Goal: Navigation & Orientation: Go to known website

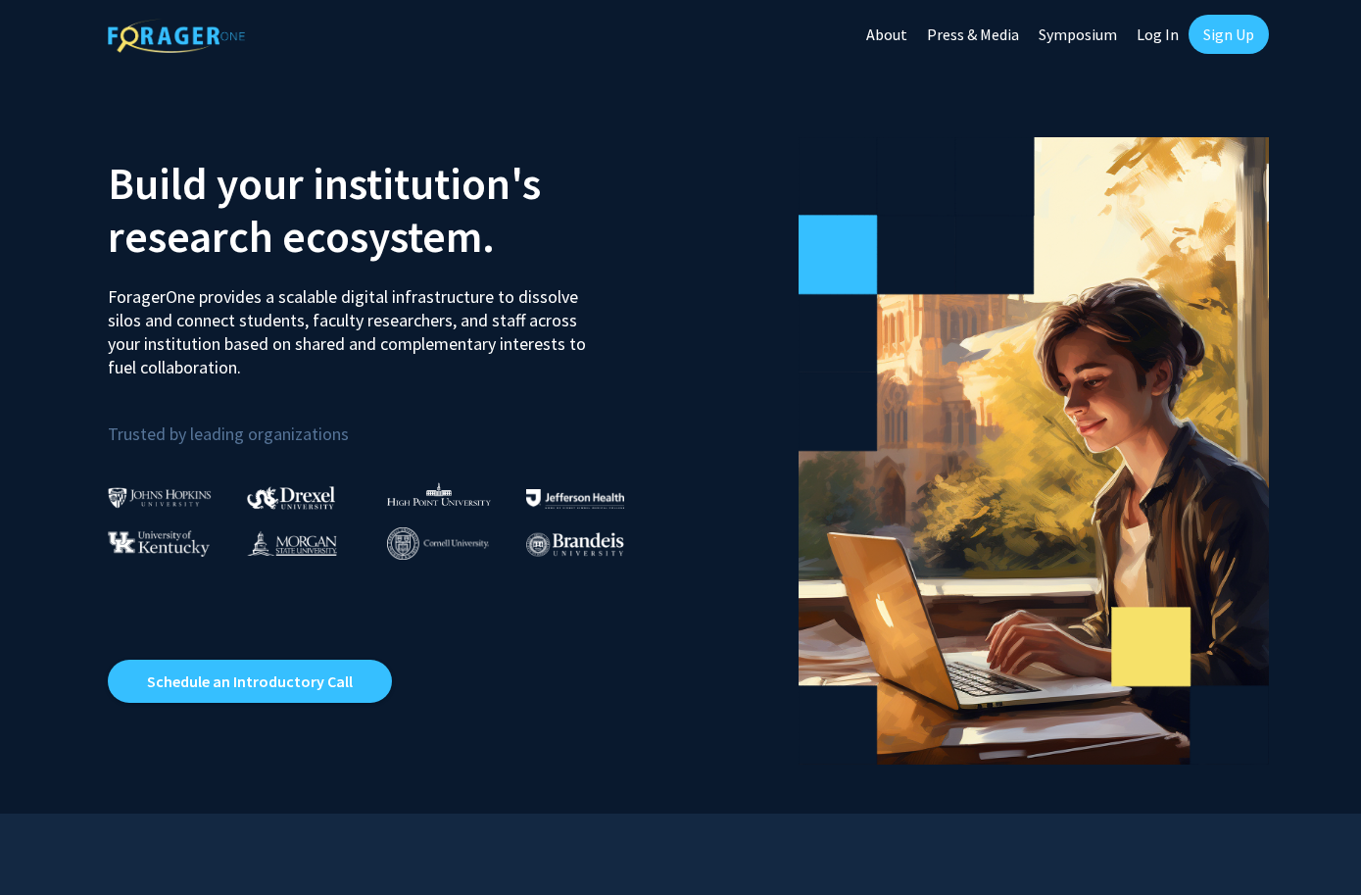
click at [199, 25] on img at bounding box center [176, 36] width 137 height 34
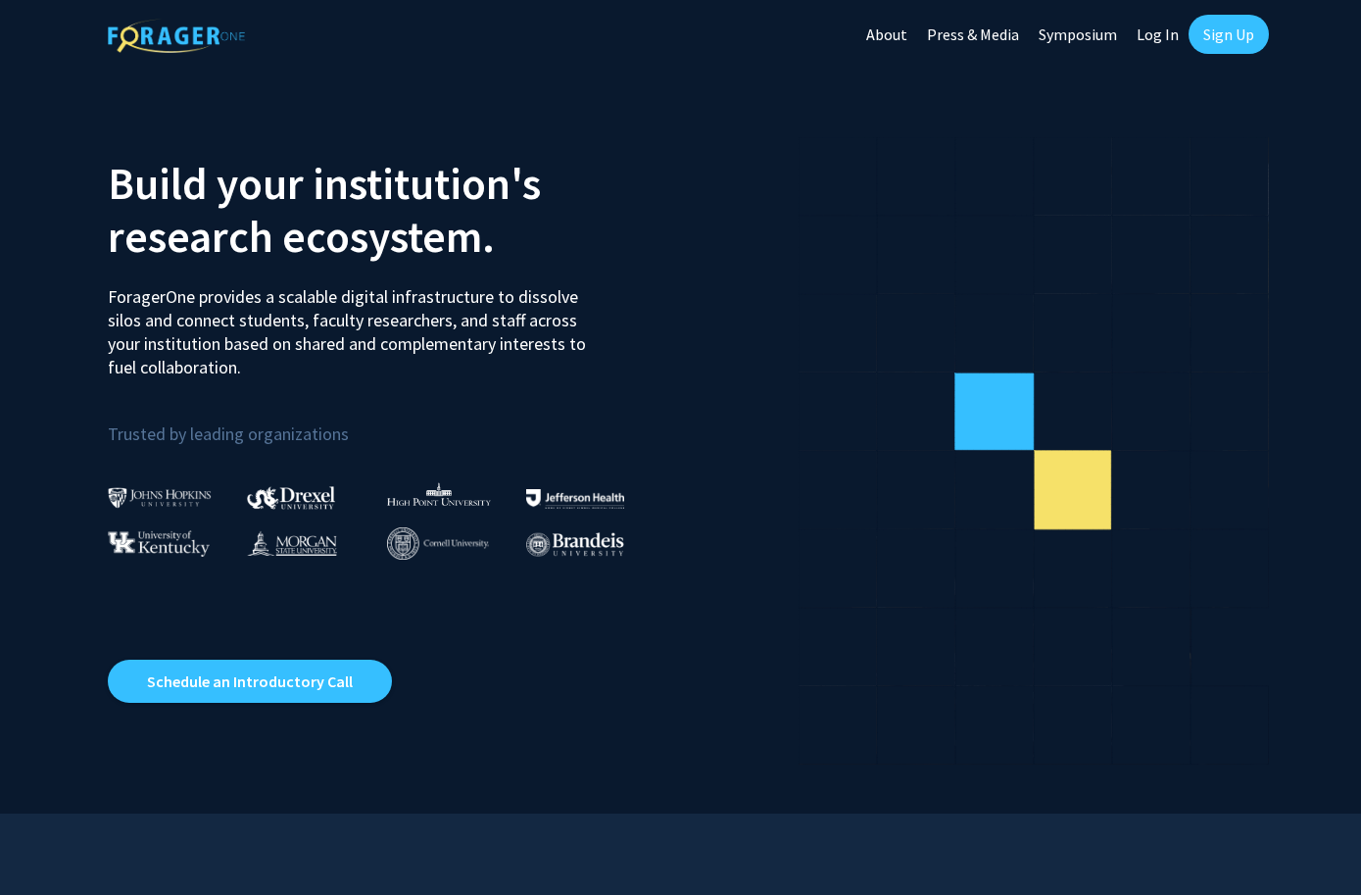
click at [1154, 29] on link "Log In" at bounding box center [1158, 34] width 62 height 69
select select
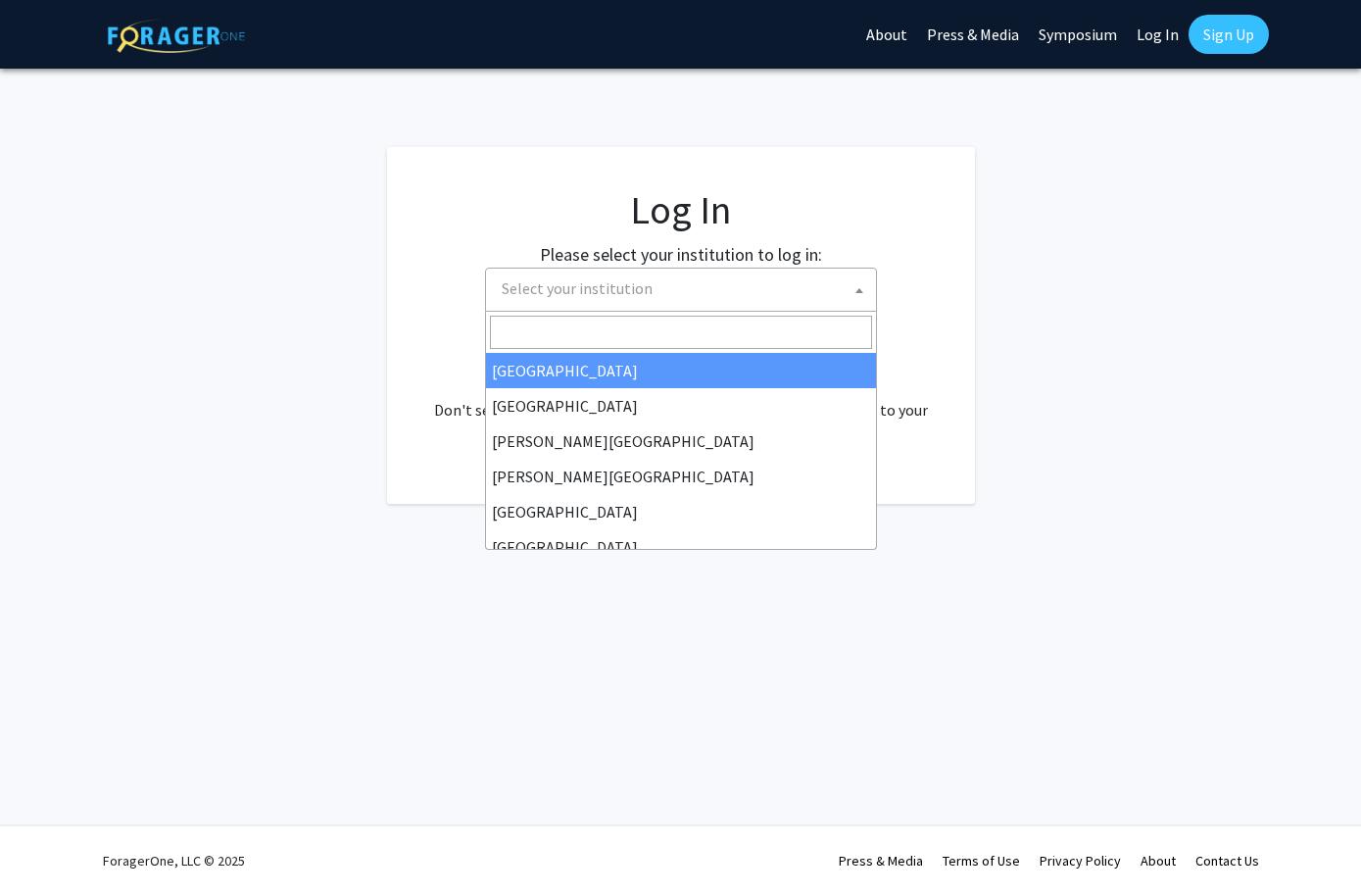
click at [730, 292] on span "Select your institution" at bounding box center [685, 289] width 382 height 40
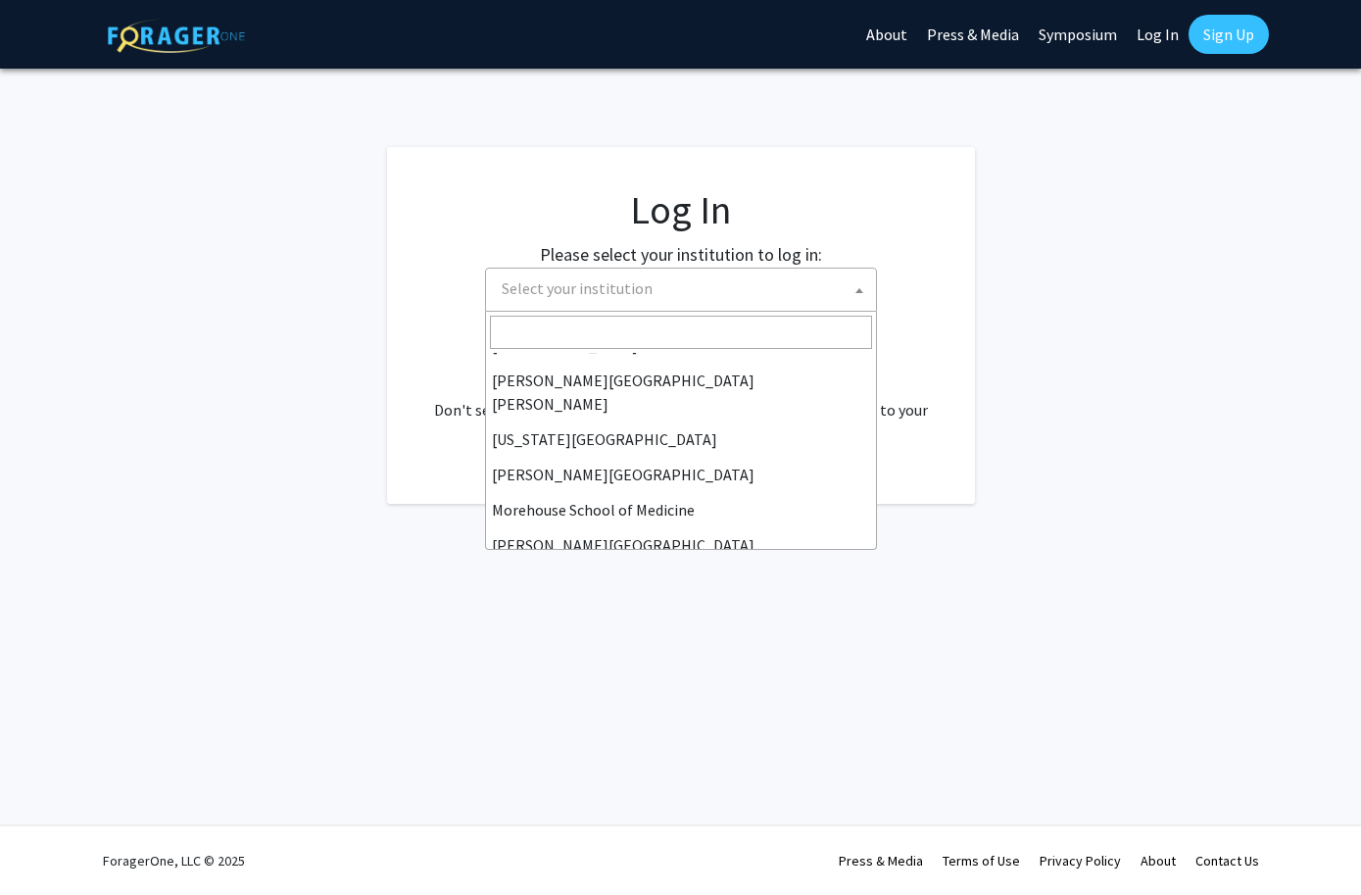
scroll to position [385, 0]
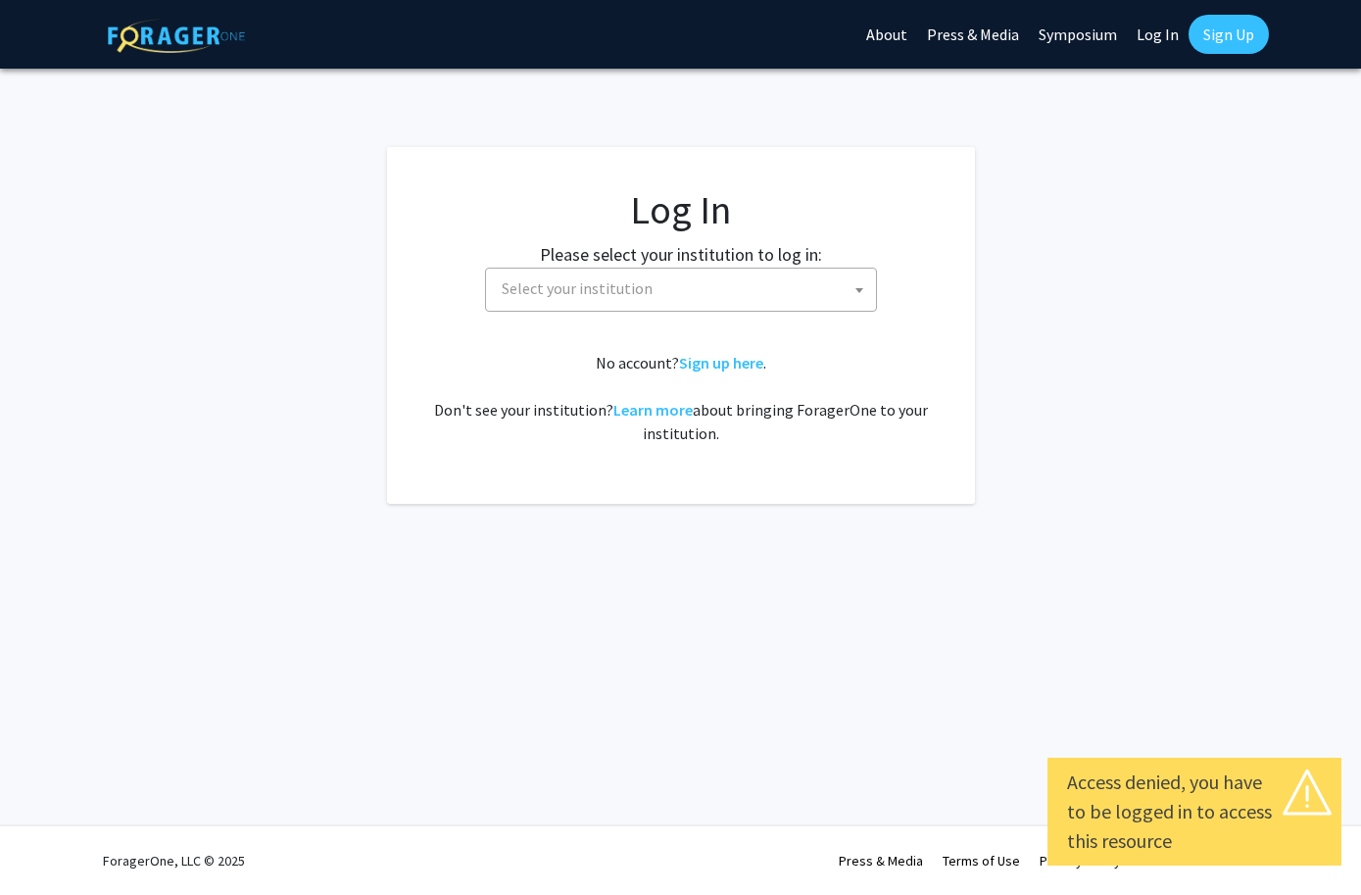
select select
click at [665, 284] on span "Select your institution" at bounding box center [685, 289] width 382 height 40
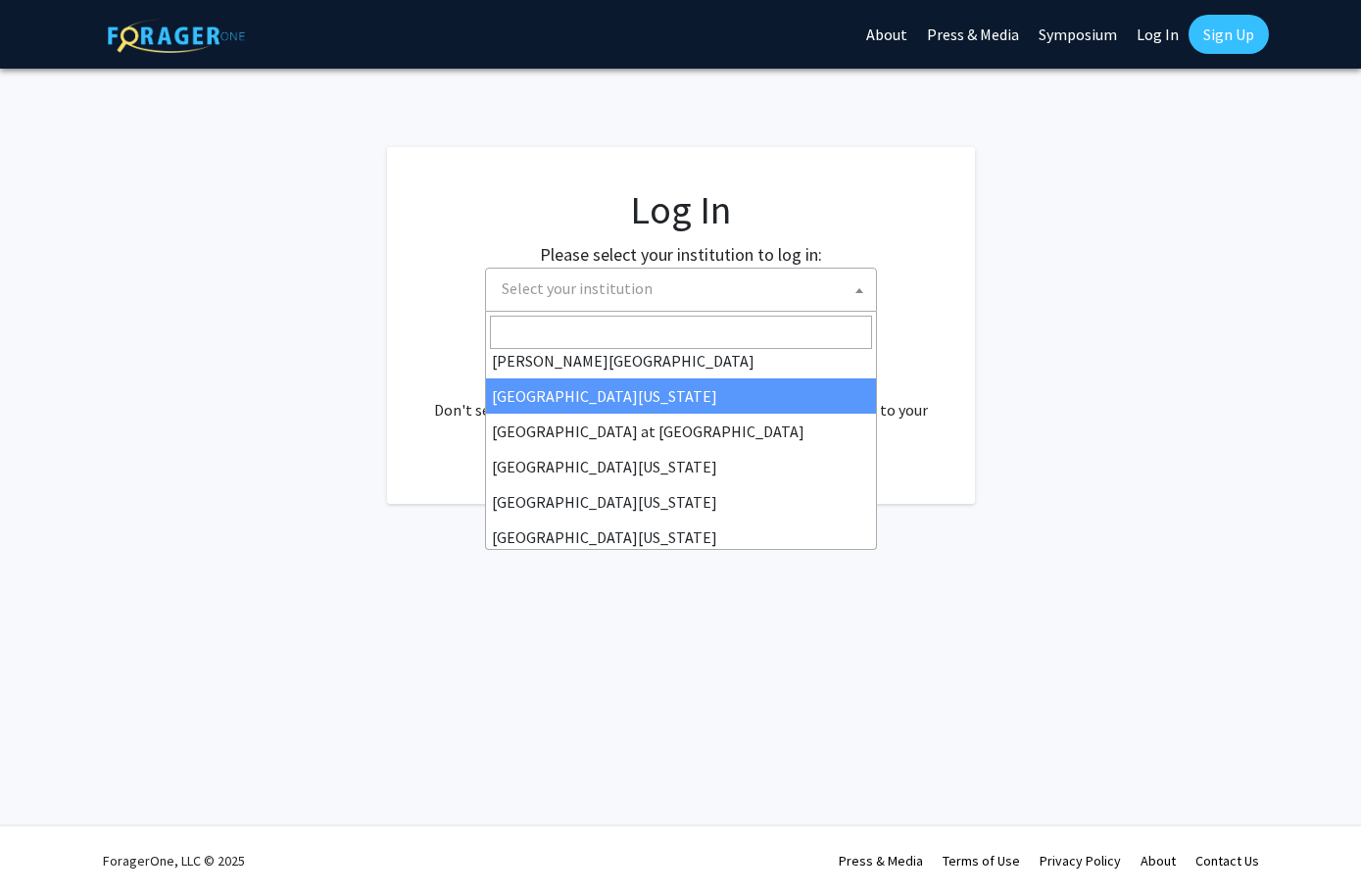
scroll to position [686, 0]
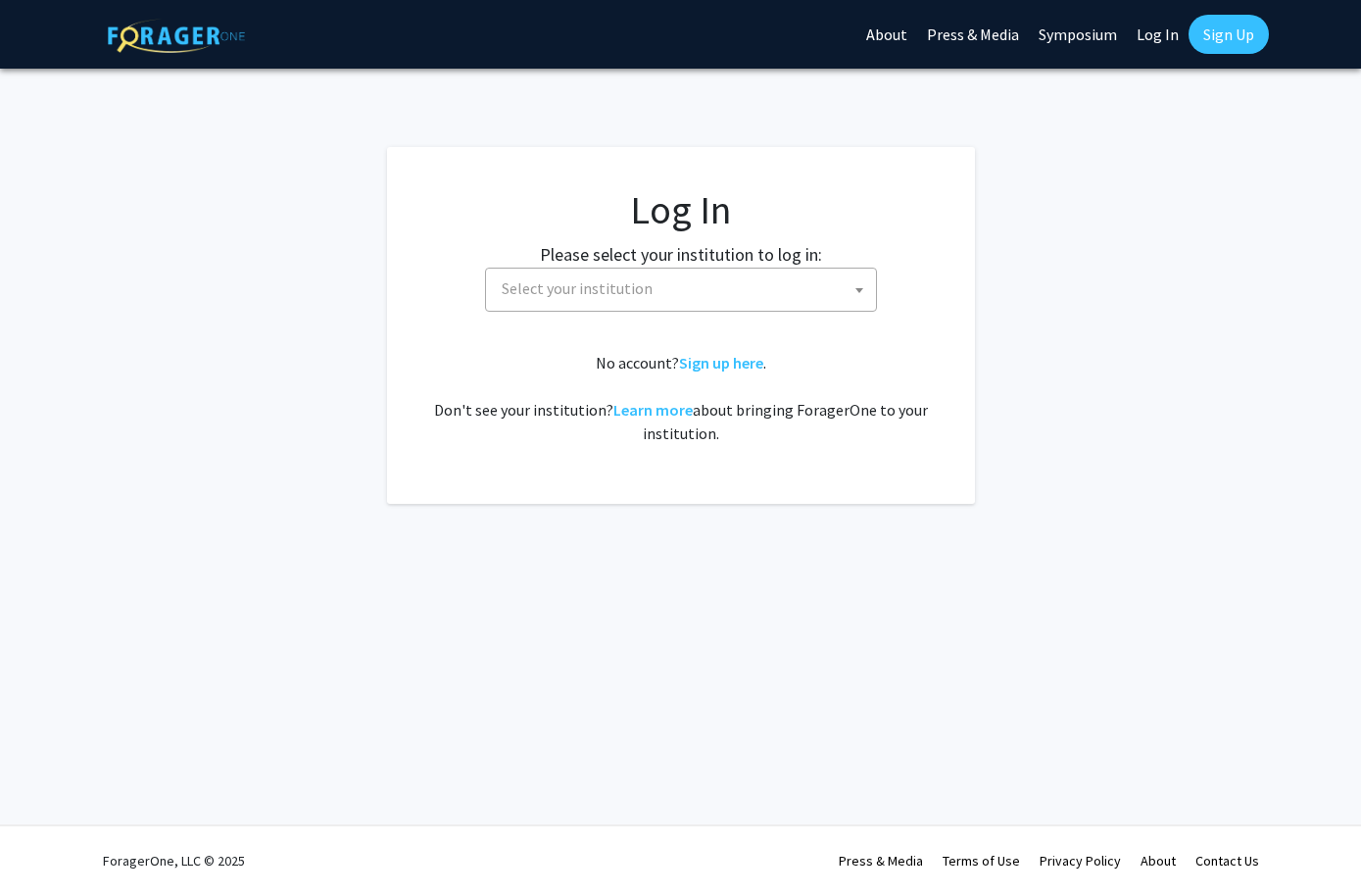
drag, startPoint x: 219, startPoint y: 235, endPoint x: 203, endPoint y: 234, distance: 15.7
click at [219, 235] on fg-login "Log In Please select your institution to log in: Baylor University Brandeis Uni…" at bounding box center [680, 325] width 1361 height 357
